Goal: Information Seeking & Learning: Learn about a topic

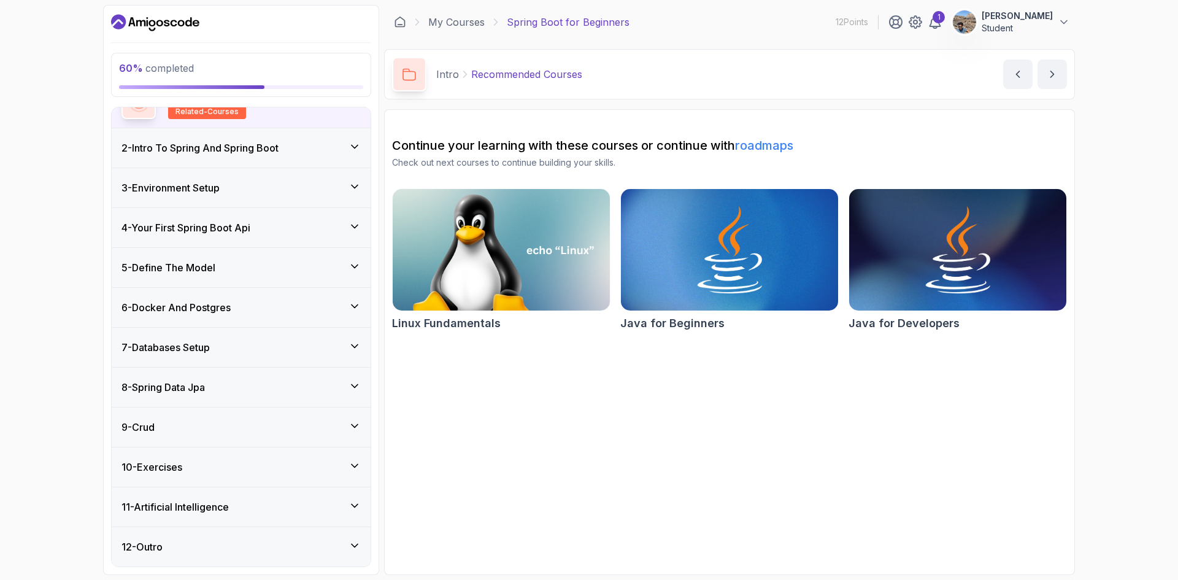
click at [255, 387] on div "8 - Spring Data Jpa" at bounding box center [240, 387] width 239 height 15
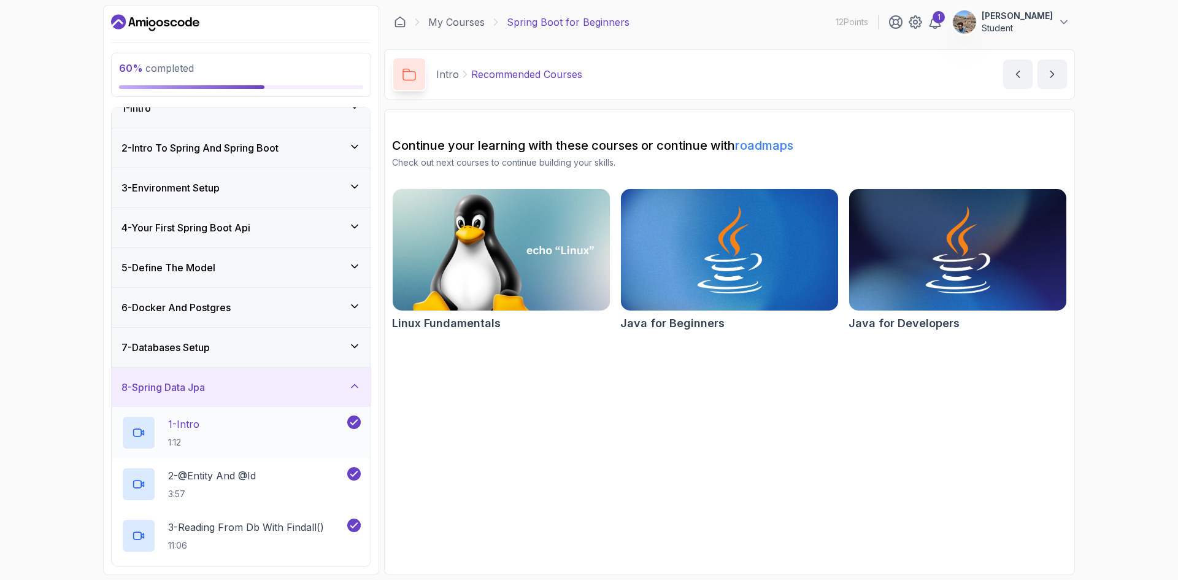
scroll to position [183, 0]
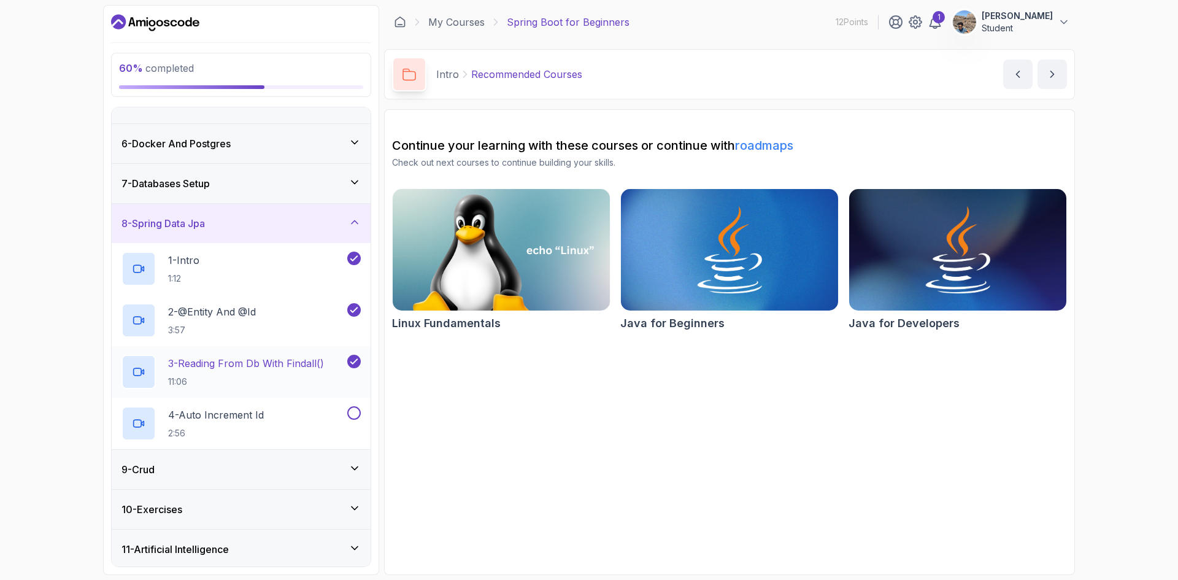
click at [241, 372] on h2 "3 - Reading From Db With Findall() 11:06" at bounding box center [246, 372] width 156 height 32
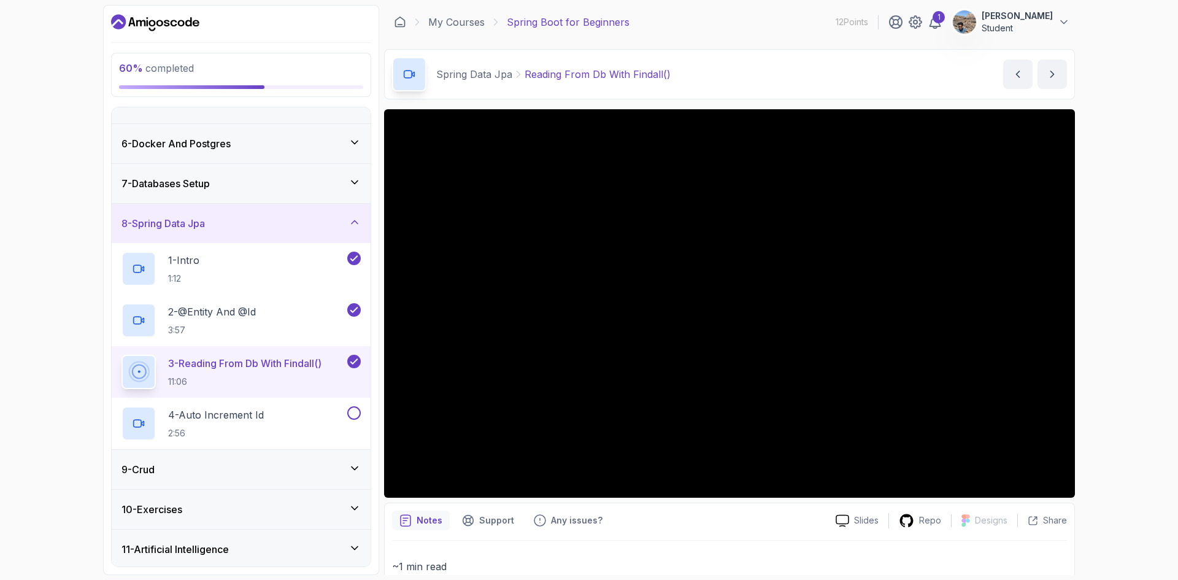
click at [214, 471] on div "9 - Crud" at bounding box center [240, 469] width 239 height 15
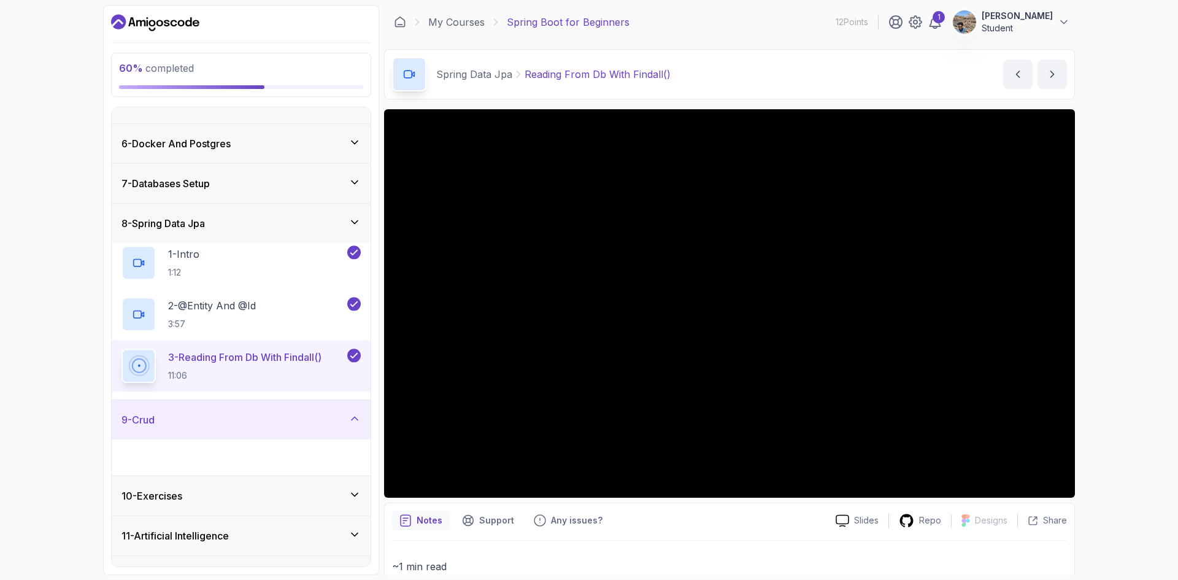
scroll to position [174, 0]
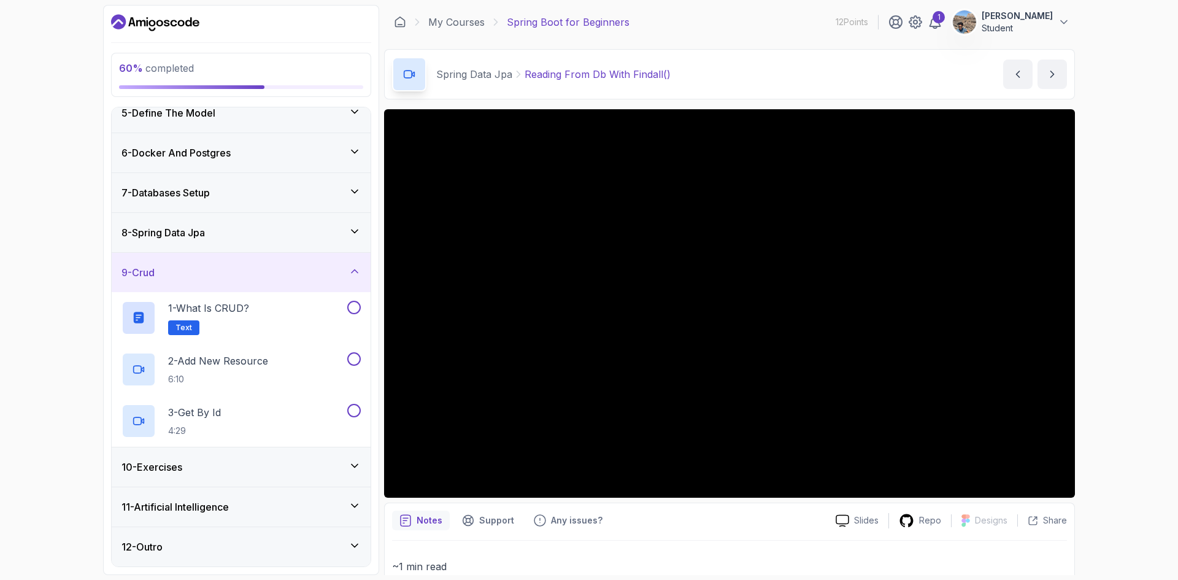
click at [232, 468] on div "10 - Exercises" at bounding box center [240, 467] width 239 height 15
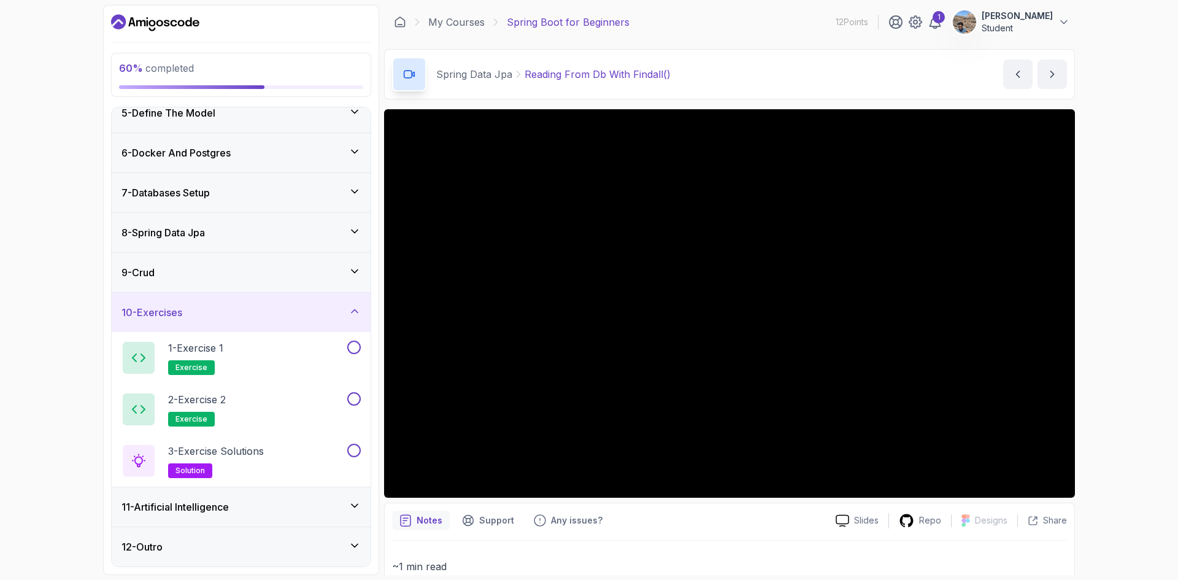
click at [222, 504] on h3 "11 - Artificial Intelligence" at bounding box center [174, 506] width 107 height 15
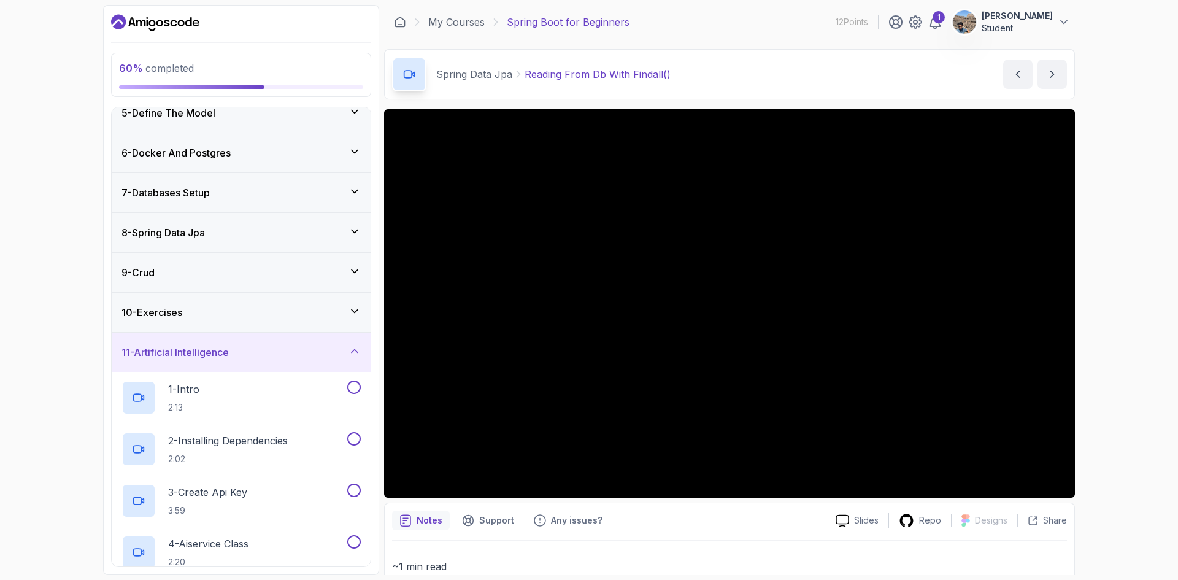
click at [229, 350] on h3 "11 - Artificial Intelligence" at bounding box center [174, 352] width 107 height 15
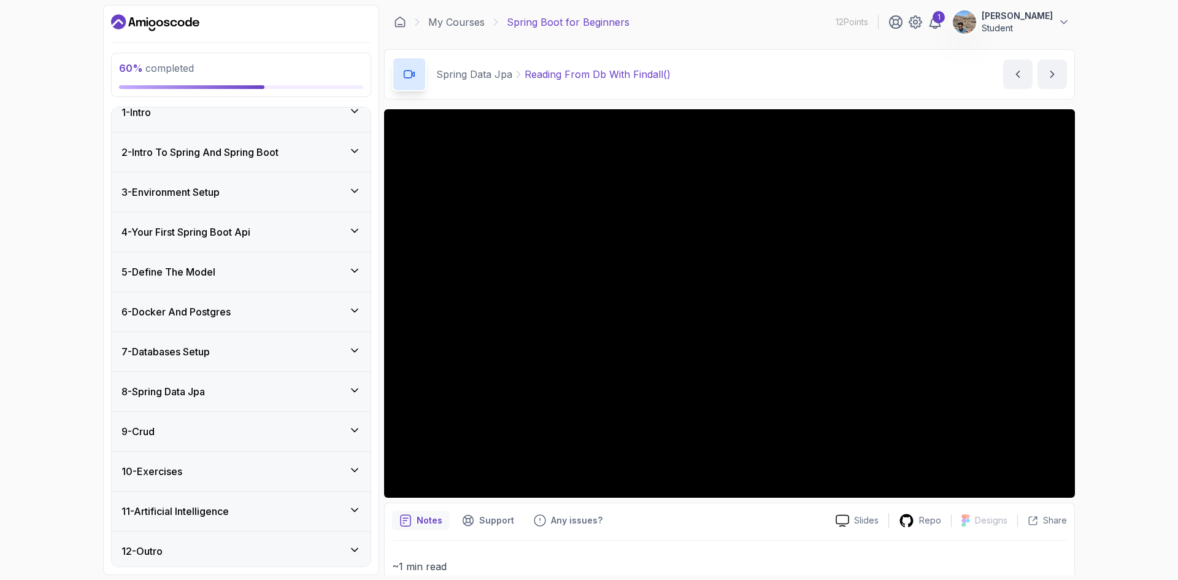
scroll to position [19, 0]
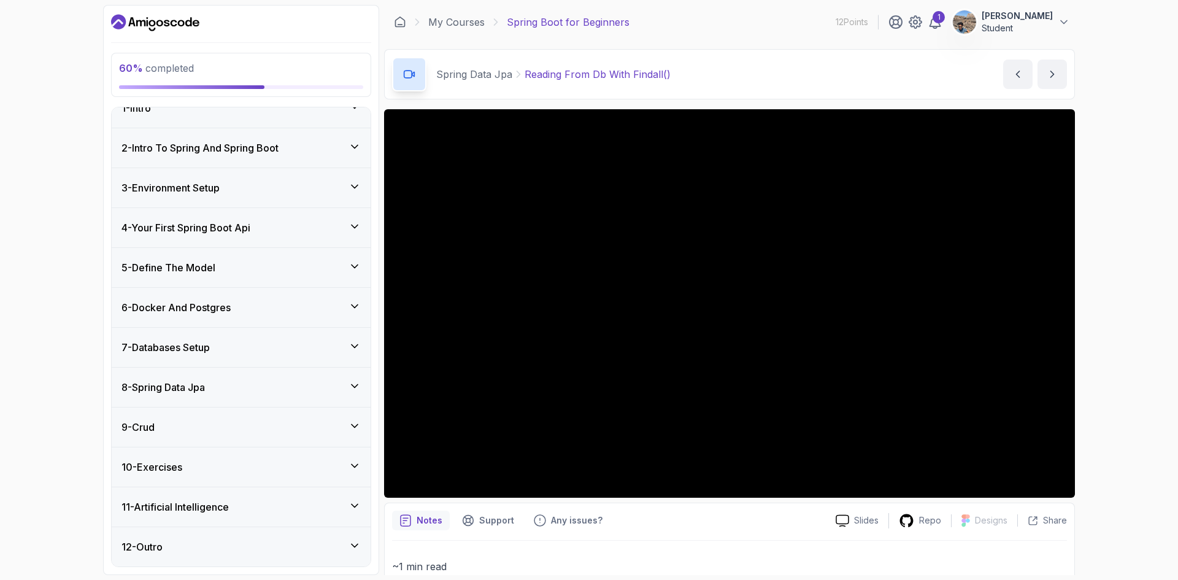
click at [250, 416] on div "9 - Crud" at bounding box center [241, 426] width 259 height 39
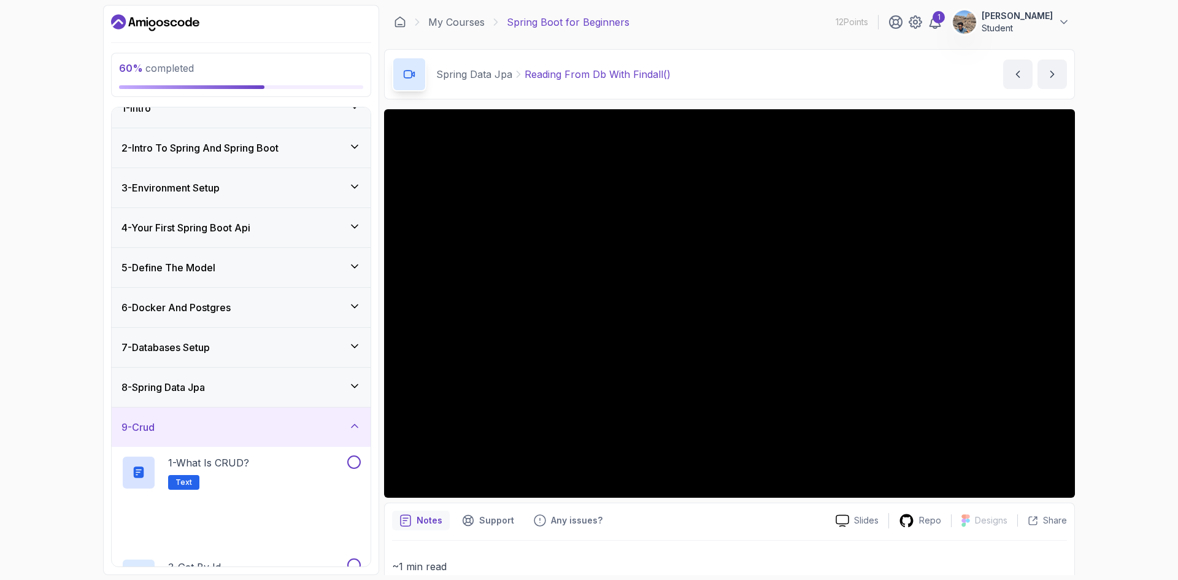
click at [257, 389] on div "8 - Spring Data Jpa" at bounding box center [240, 387] width 239 height 15
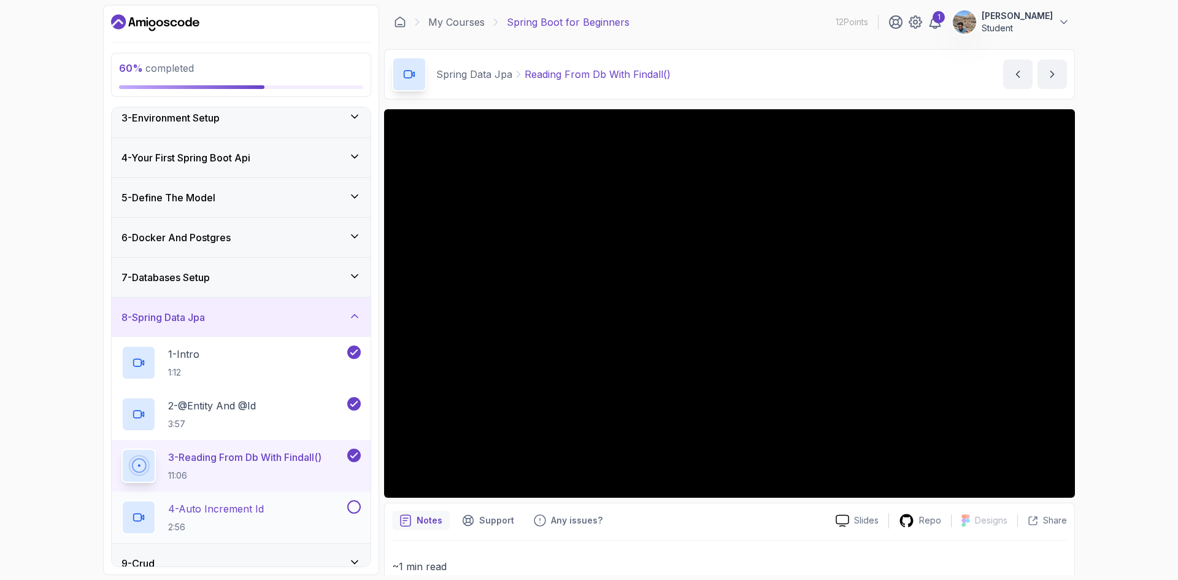
scroll to position [225, 0]
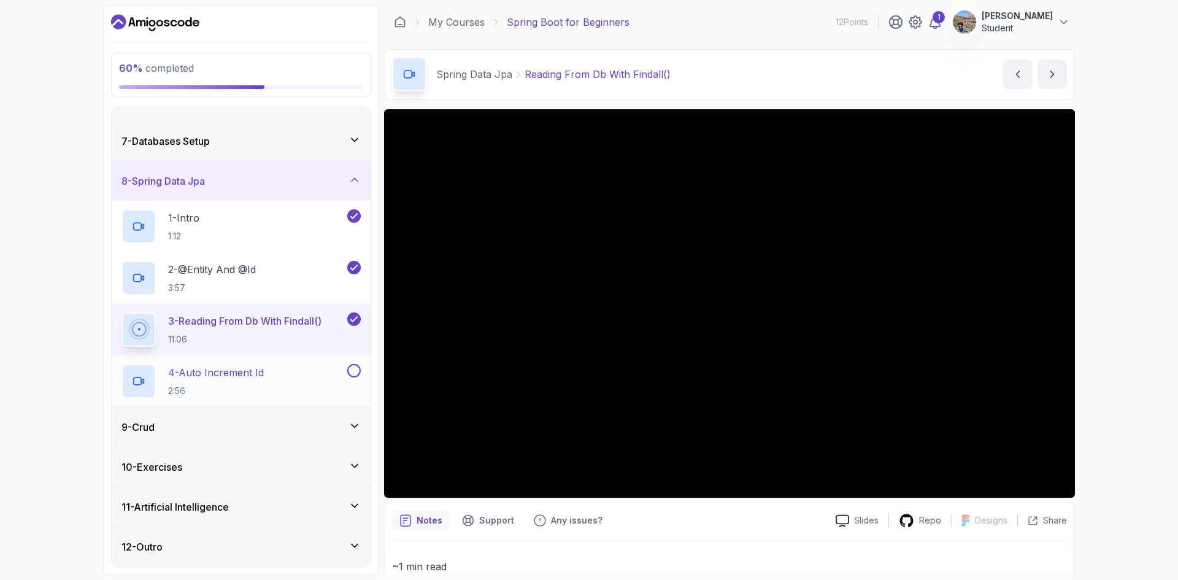
click at [234, 385] on p "2:56" at bounding box center [216, 391] width 96 height 12
